Goal: Information Seeking & Learning: Check status

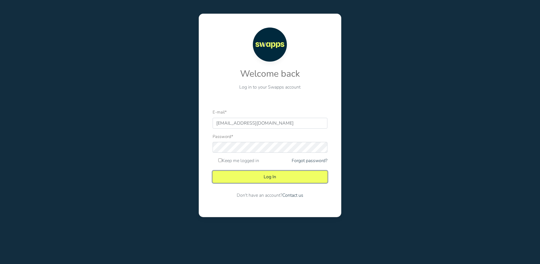
click at [260, 174] on button "Log In" at bounding box center [270, 177] width 115 height 12
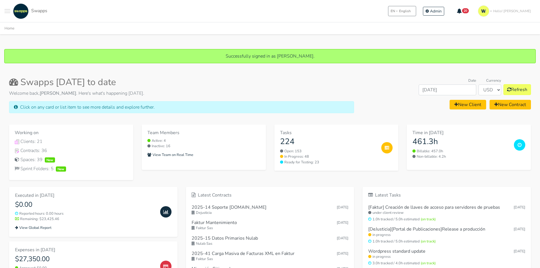
click at [9, 8] on button "Toggle navigation menu" at bounding box center [8, 11] width 6 height 16
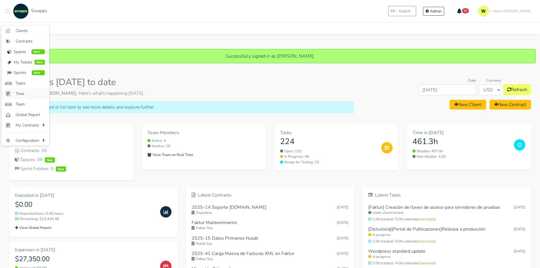
click at [26, 90] on link "Time" at bounding box center [25, 93] width 48 height 10
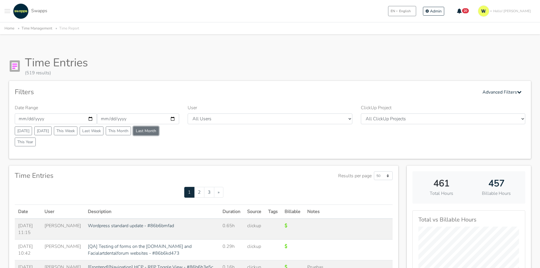
click at [153, 130] on button "Last Month" at bounding box center [146, 130] width 26 height 9
type input "2025-08-01"
type input "2025-08-31"
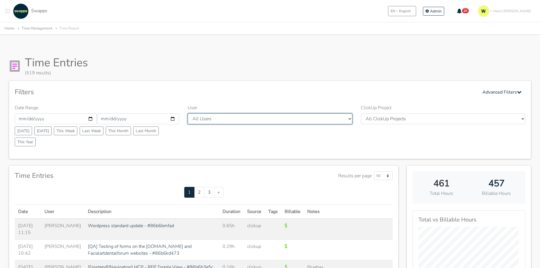
click at [217, 117] on select "All Users Andres Cristian Mateo Angie Diego Swapps Tech Alejandra Tatiana Campo…" at bounding box center [270, 118] width 164 height 11
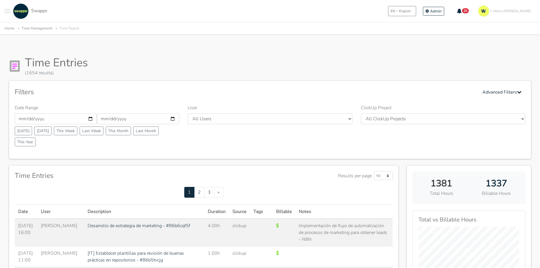
click at [226, 119] on select "All Users Andres Cristian Mateo Angie Diego Swapps Tech Alejandra Tatiana Campo…" at bounding box center [270, 118] width 164 height 11
select select "41"
click at [188, 113] on select "All Users [PERSON_NAME] [PERSON_NAME] [GEOGRAPHIC_DATA] Swapps Tech [PERSON_NAM…" at bounding box center [270, 118] width 164 height 11
click at [332, 90] on div "Filters Advanced Filters" at bounding box center [270, 91] width 511 height 11
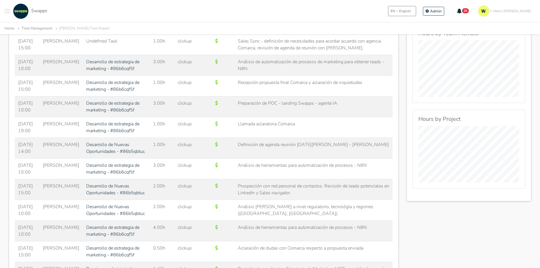
scroll to position [340, 0]
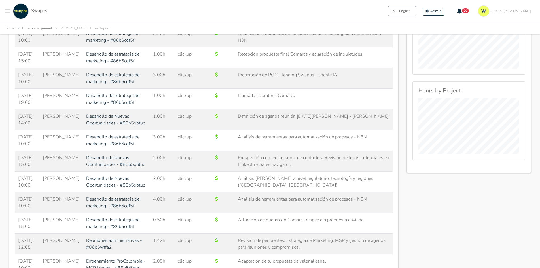
click at [235, 27] on td "Sales Sync - definición de necesidades para acordar acuerdo con agencia Comarca…" at bounding box center [314, 16] width 159 height 21
click at [83, 27] on td "Undefined Task" at bounding box center [116, 16] width 67 height 21
click at [39, 27] on td "[PERSON_NAME]" at bounding box center [60, 16] width 43 height 21
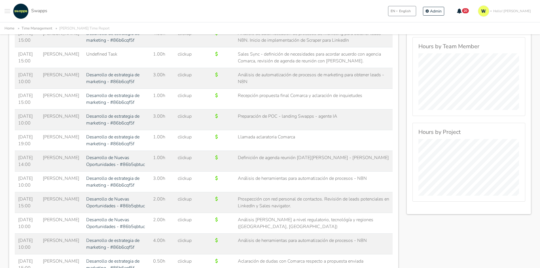
scroll to position [284, 0]
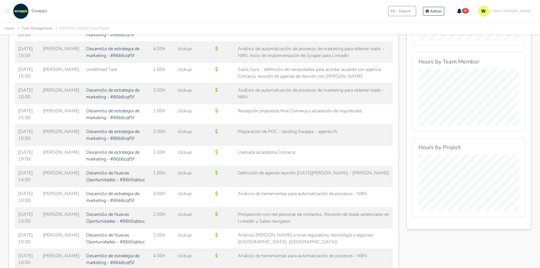
click at [235, 83] on td "Sales Sync - definición de necesidades para acordar acuerdo con agencia Comarca…" at bounding box center [314, 73] width 159 height 21
click at [236, 83] on td "Sales Sync - definición de necesidades para acordar acuerdo con agencia Comarca…" at bounding box center [314, 73] width 159 height 21
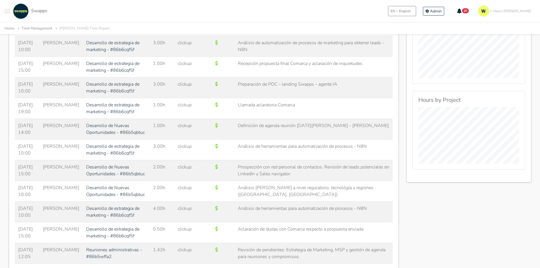
scroll to position [340, 0]
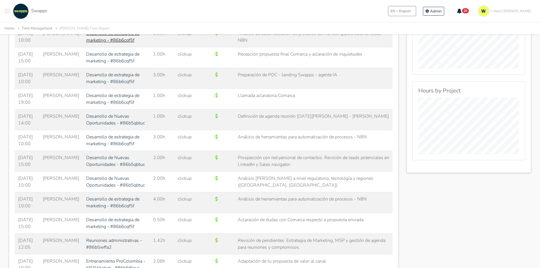
click at [86, 43] on link "Desarrollo de estrategia de marketing - #86b6cqf5f" at bounding box center [112, 36] width 53 height 13
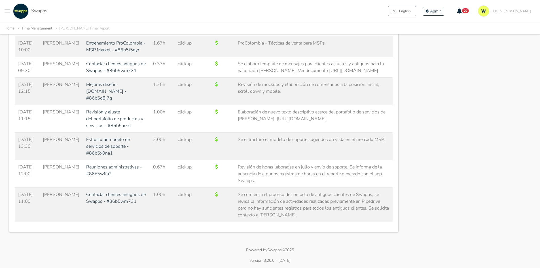
scroll to position [1120, 0]
click at [347, 78] on td "Se elaboró template de mensajes para clientes actuales y antiguos para la valid…" at bounding box center [314, 67] width 159 height 21
click at [90, 74] on link "Contactar clientes antiguos de Swapps - #86b5wm731" at bounding box center [116, 67] width 60 height 13
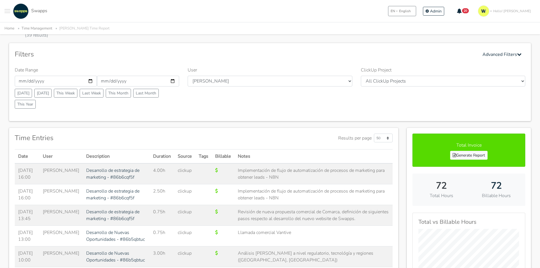
scroll to position [113, 0]
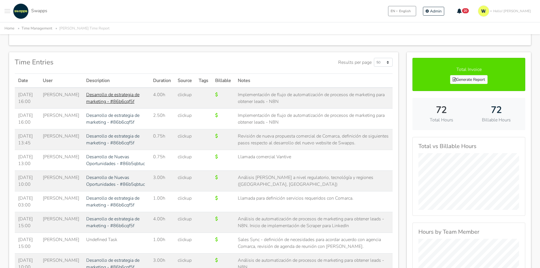
click at [86, 100] on link "Desarrollo de estrategia de marketing - #86b6cqf5f" at bounding box center [112, 98] width 53 height 13
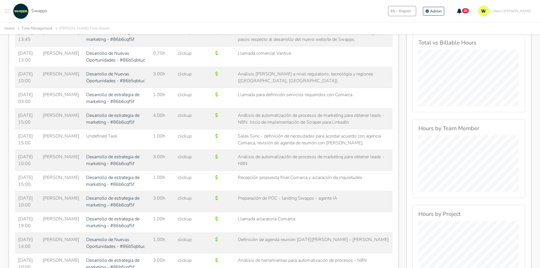
scroll to position [227, 0]
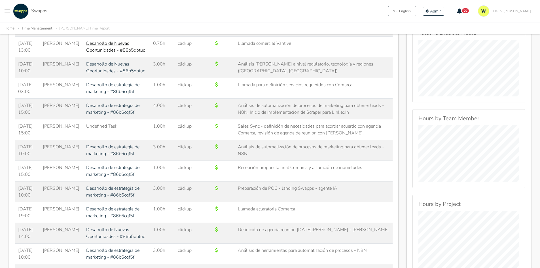
click at [86, 53] on link "Desarrollo de Nuevas Oportunidades - #86b5qbtuc" at bounding box center [115, 46] width 59 height 13
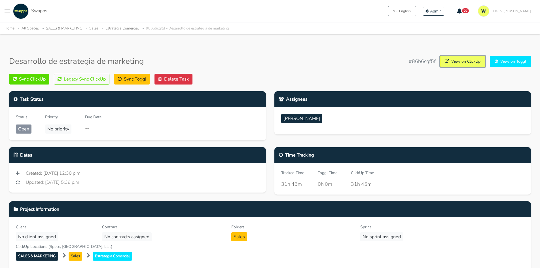
click at [459, 61] on link "View on ClickUp" at bounding box center [462, 61] width 45 height 11
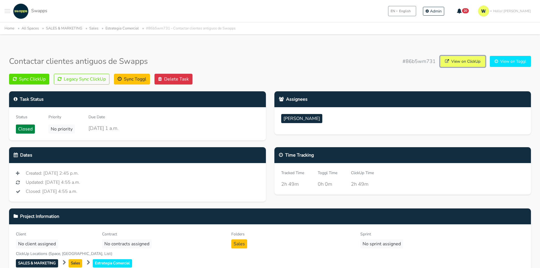
click at [448, 64] on link "View on ClickUp" at bounding box center [462, 61] width 45 height 11
click at [10, 8] on button "Toggle navigation menu" at bounding box center [8, 11] width 6 height 16
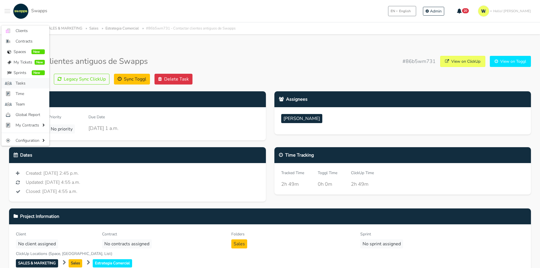
click at [33, 83] on span "Tasks" at bounding box center [30, 83] width 29 height 6
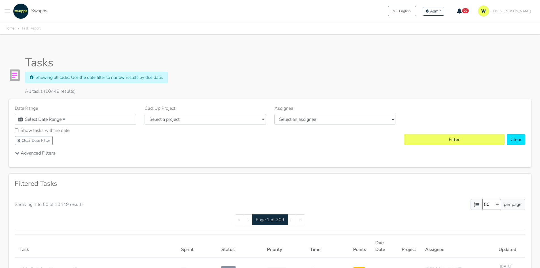
click at [92, 123] on div "Select Date Range" at bounding box center [75, 119] width 121 height 11
click at [64, 119] on icon at bounding box center [64, 119] width 3 height 5
click at [78, 116] on div "Select Date Range" at bounding box center [75, 119] width 121 height 11
click at [79, 120] on div "Select Date Range" at bounding box center [75, 119] width 121 height 11
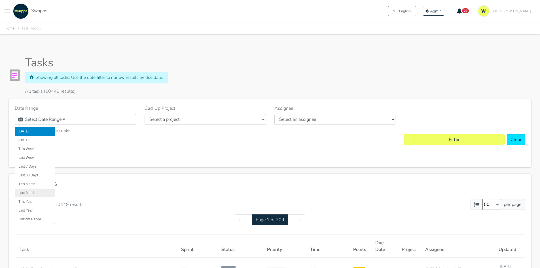
click at [31, 191] on li "Last Month" at bounding box center [35, 193] width 40 height 9
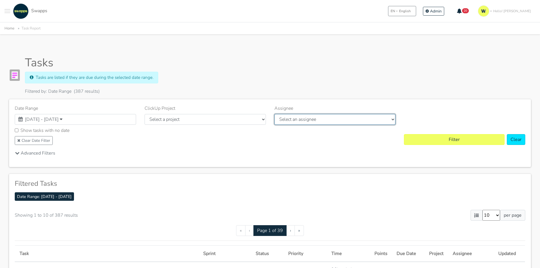
click at [297, 121] on select "Select an assignee Alejandra Andres Angie Camilo Molina Carlos Cristian Cristia…" at bounding box center [334, 119] width 121 height 11
select select "41"
click at [274, 114] on select "Select an assignee Alejandra Andres Angie Camilo Molina Carlos Cristian Cristia…" at bounding box center [334, 119] width 121 height 11
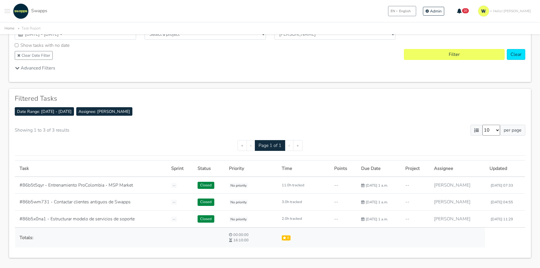
scroll to position [111, 0]
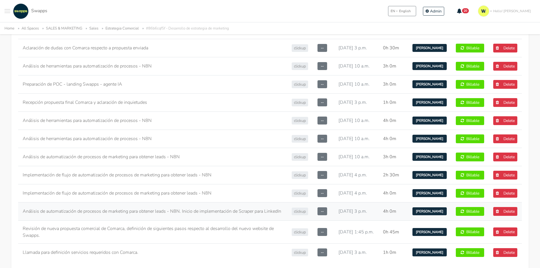
scroll to position [227, 0]
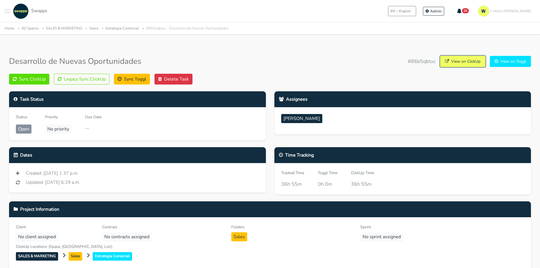
click at [461, 61] on link "View on ClickUp" at bounding box center [462, 61] width 45 height 11
click at [9, 10] on button "Toggle navigation menu" at bounding box center [8, 11] width 6 height 16
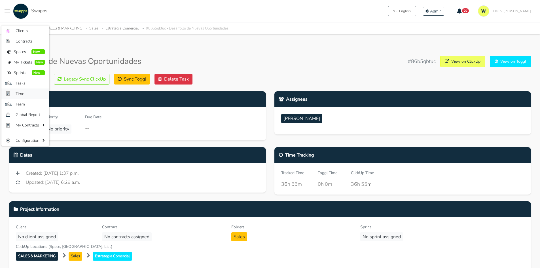
click at [21, 92] on span "Time" at bounding box center [30, 94] width 29 height 6
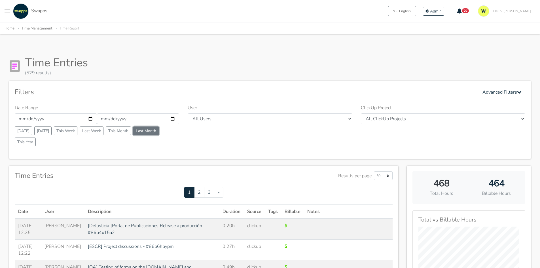
click at [147, 128] on button "Last Month" at bounding box center [146, 130] width 26 height 9
type input "[DATE]"
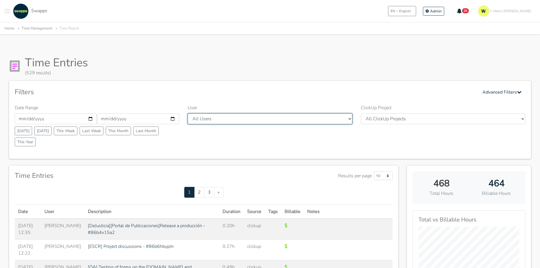
click at [228, 121] on select "All Users Andres Cristian Mateo Angie Diego Swapps Tech Alejandra Tatiana Campo…" at bounding box center [270, 118] width 164 height 11
select select "41"
click at [188, 113] on select "All Users Andres Cristian Mateo Angie Diego Swapps Tech Alejandra Tatiana Campo…" at bounding box center [270, 118] width 164 height 11
click at [301, 61] on div "Time Entries (529 results)" at bounding box center [270, 66] width 522 height 20
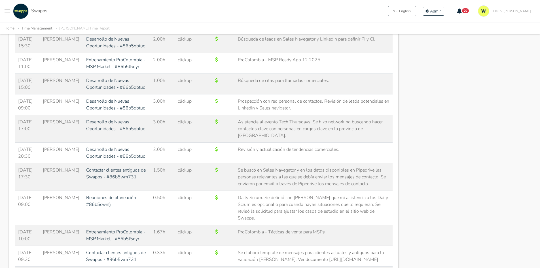
scroll to position [709, 0]
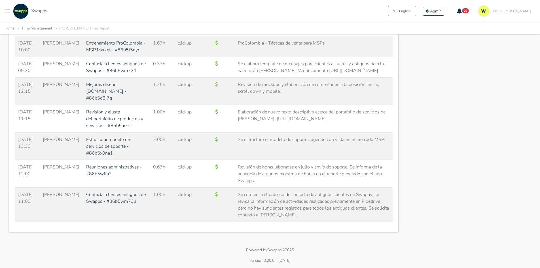
scroll to position [1106, 0]
click at [86, 101] on link "Mejoras diseño swapps.com - #86b5q8j7g" at bounding box center [106, 91] width 40 height 20
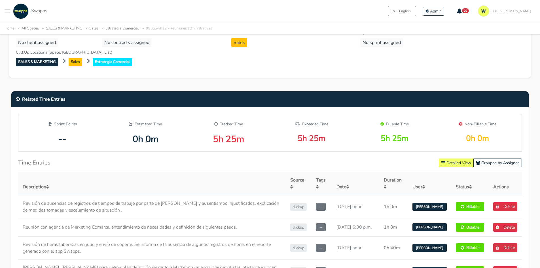
scroll to position [255, 0]
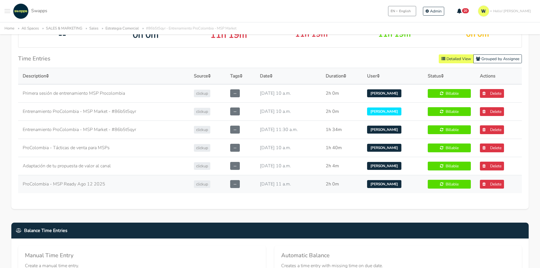
scroll to position [312, 0]
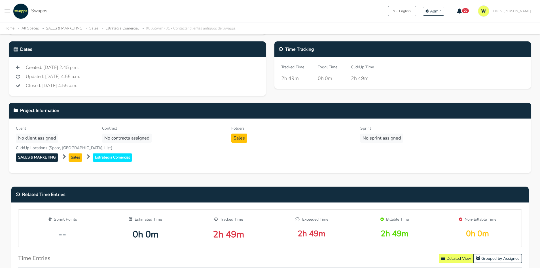
scroll to position [85, 0]
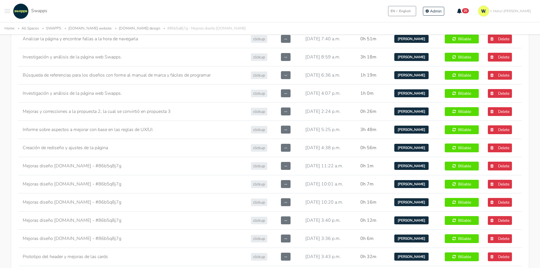
scroll to position [369, 0]
